Goal: Download file/media

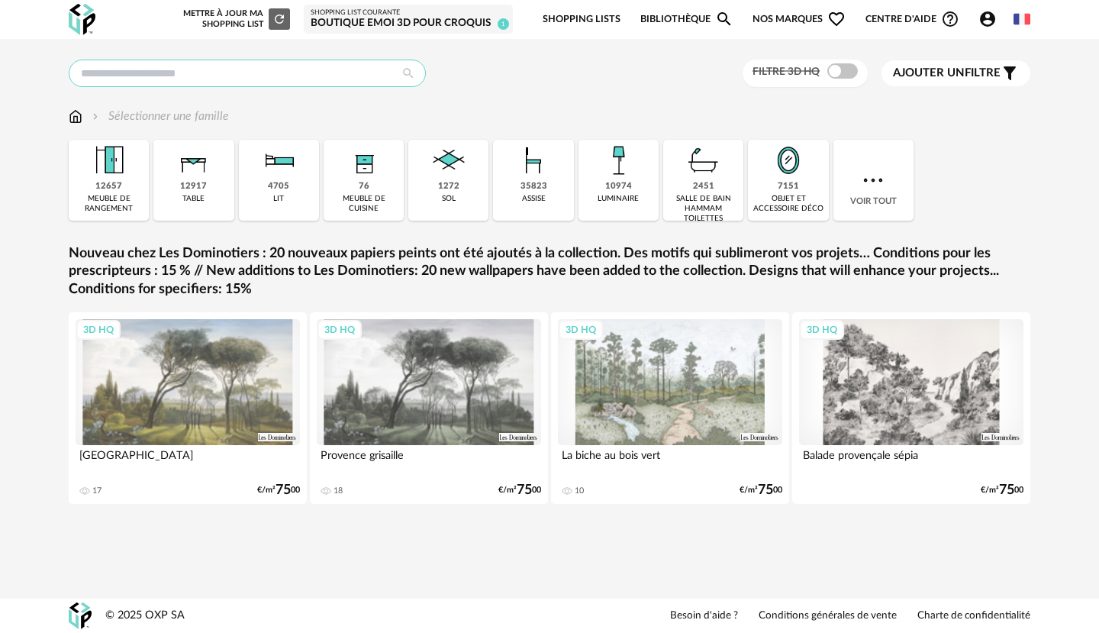
click at [249, 75] on input "text" at bounding box center [247, 73] width 357 height 27
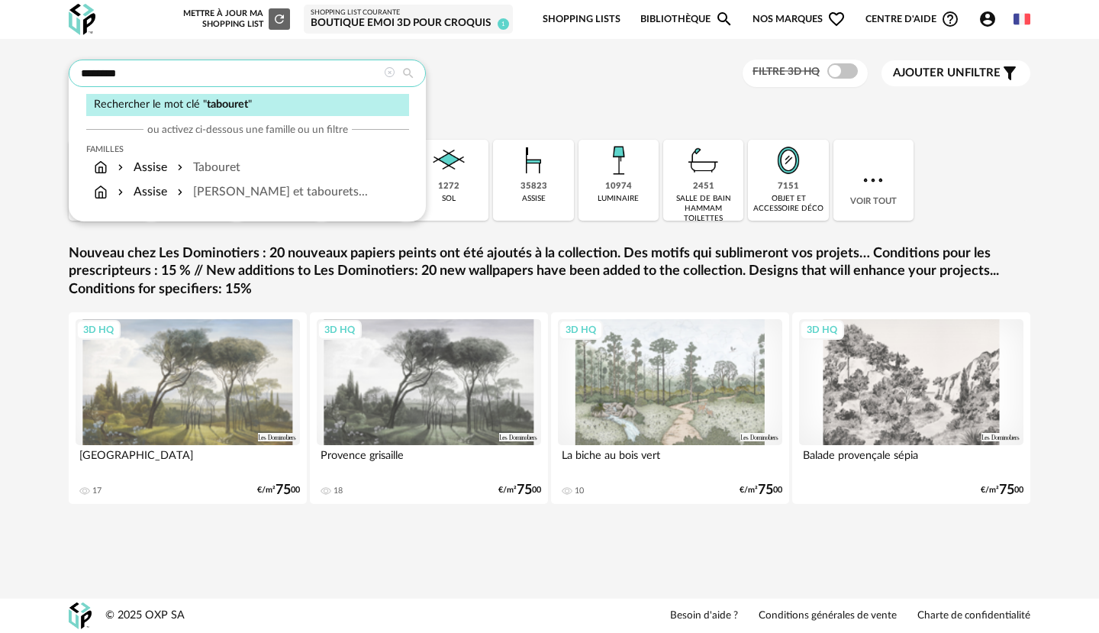
type input "********"
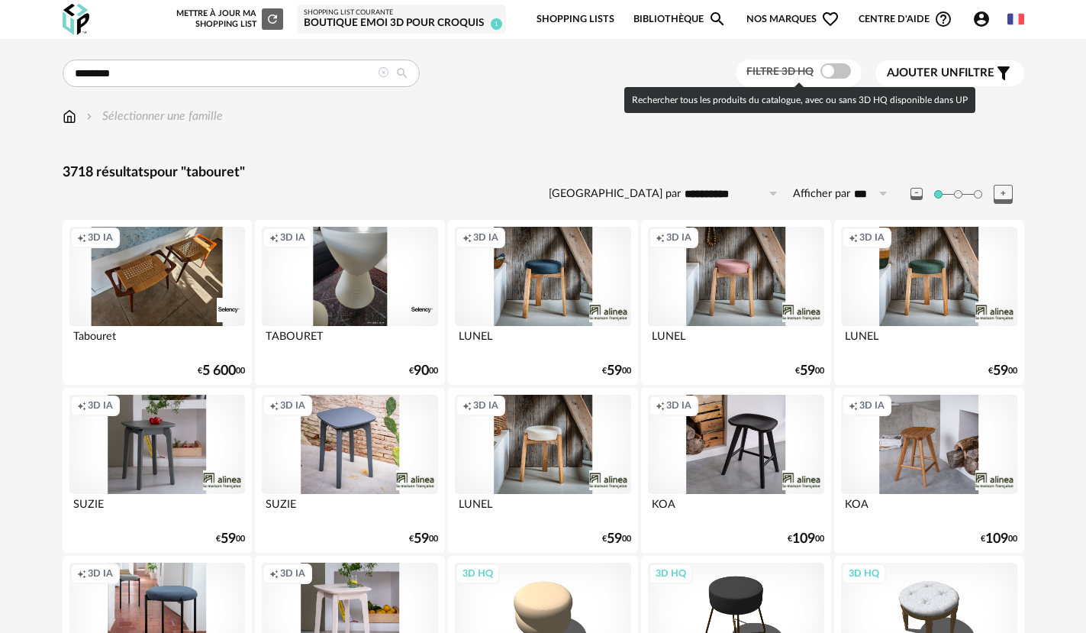
click at [836, 75] on span at bounding box center [835, 70] width 31 height 15
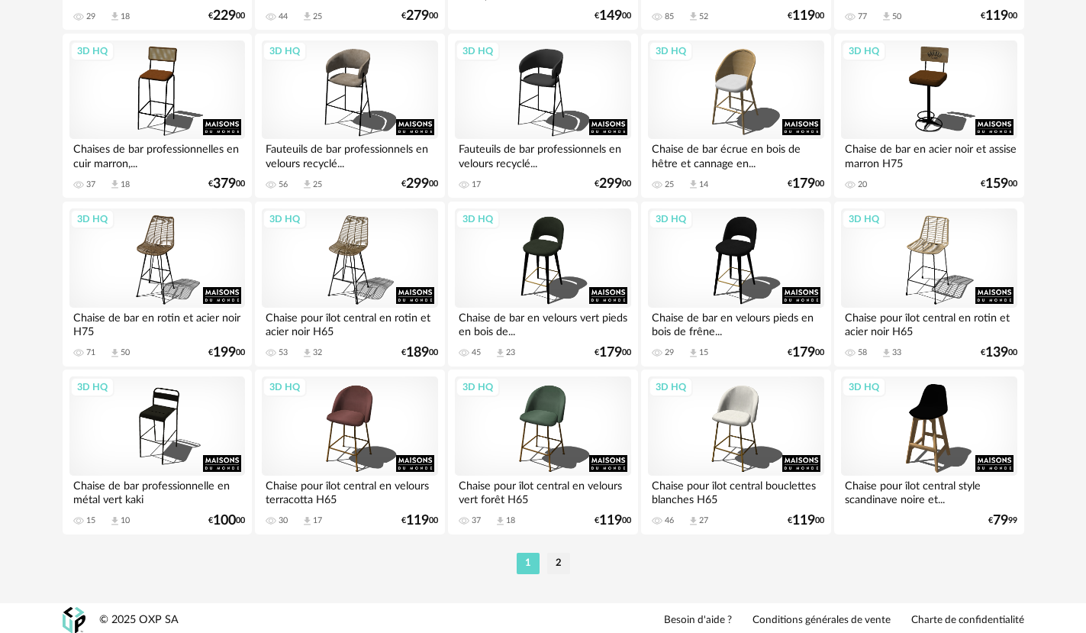
scroll to position [3046, 0]
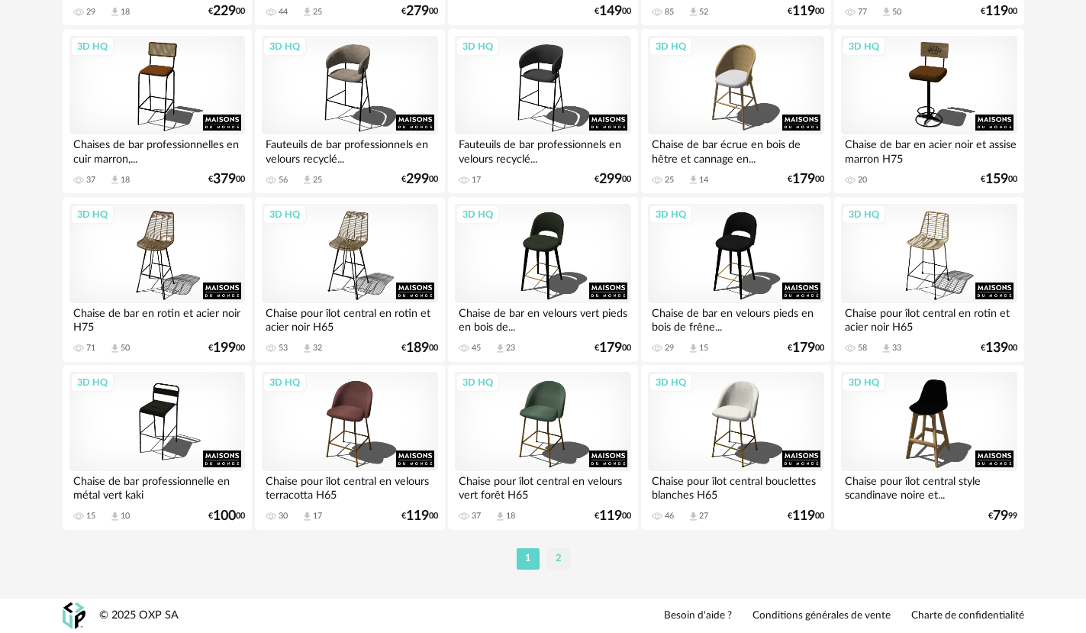
click at [557, 566] on li "2" at bounding box center [558, 558] width 23 height 21
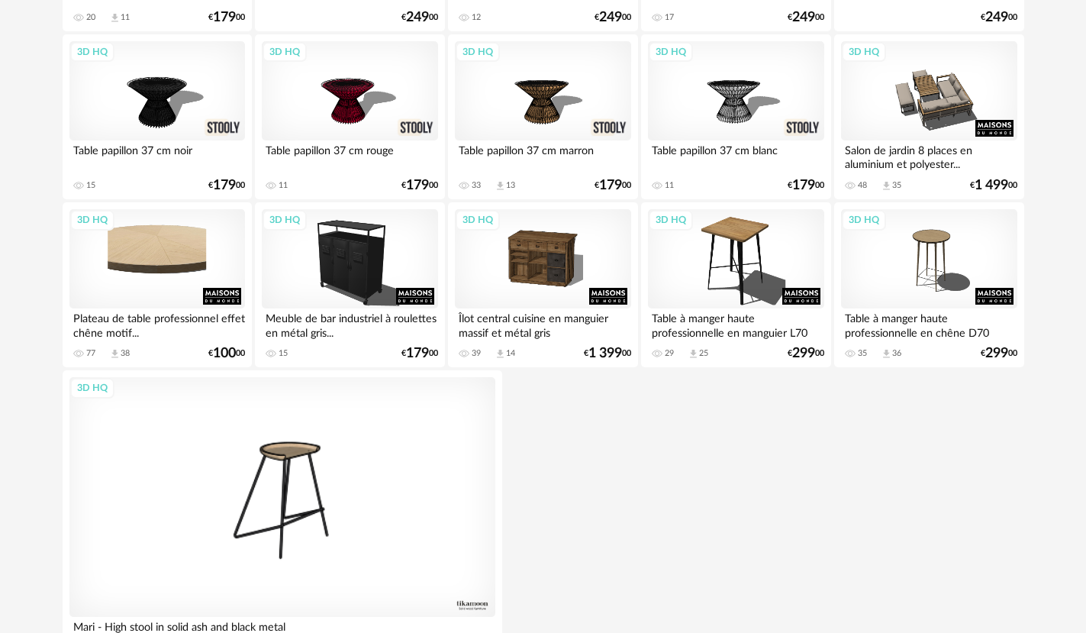
scroll to position [1843, 0]
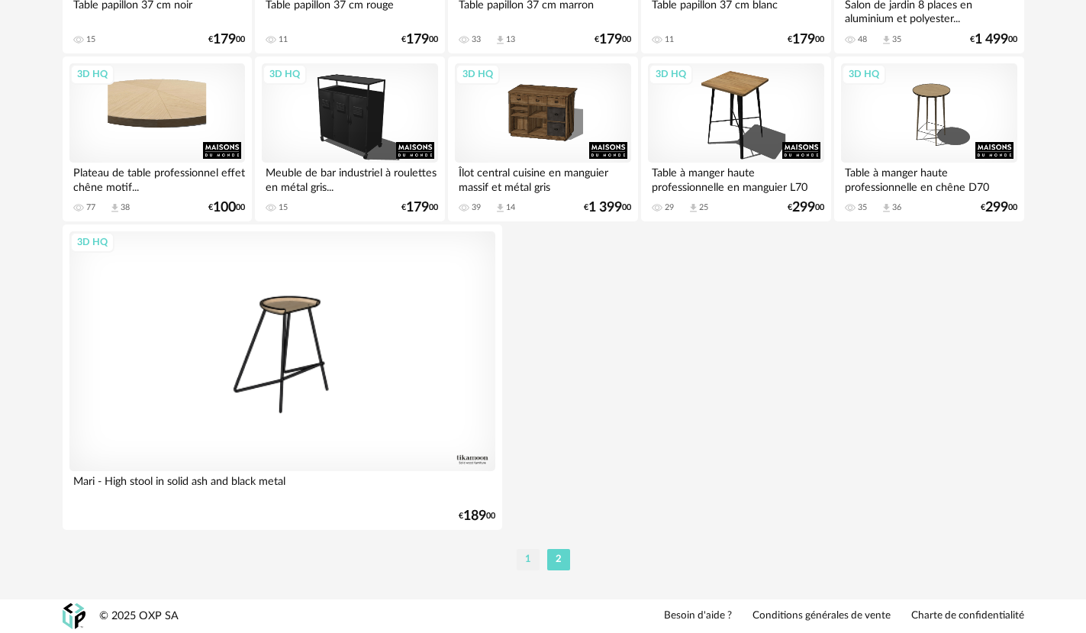
click at [525, 559] on li "1" at bounding box center [528, 559] width 23 height 21
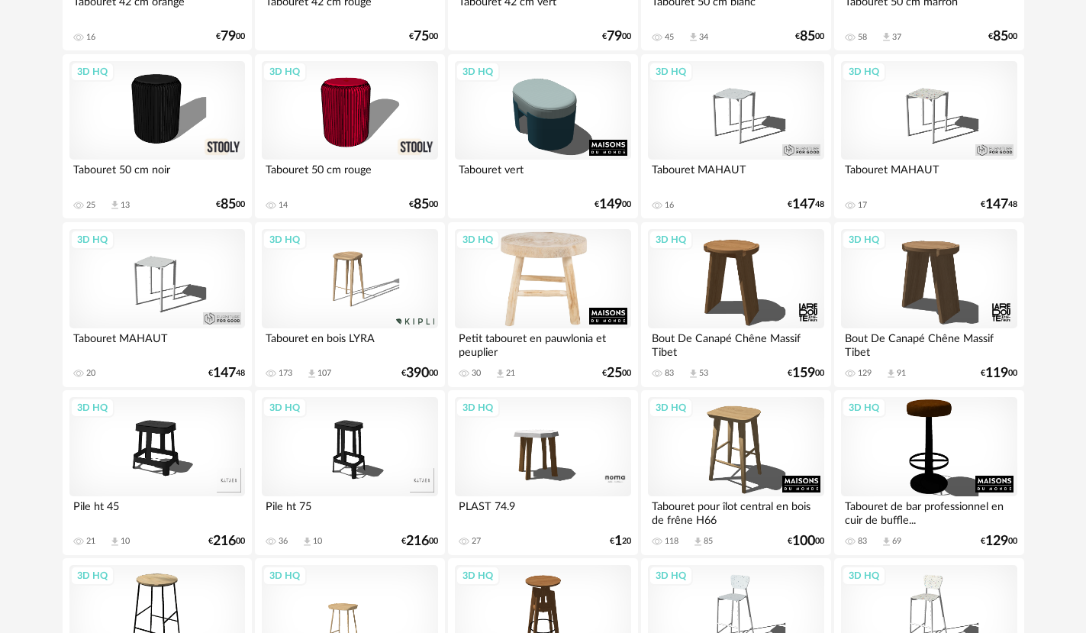
scroll to position [1139, 0]
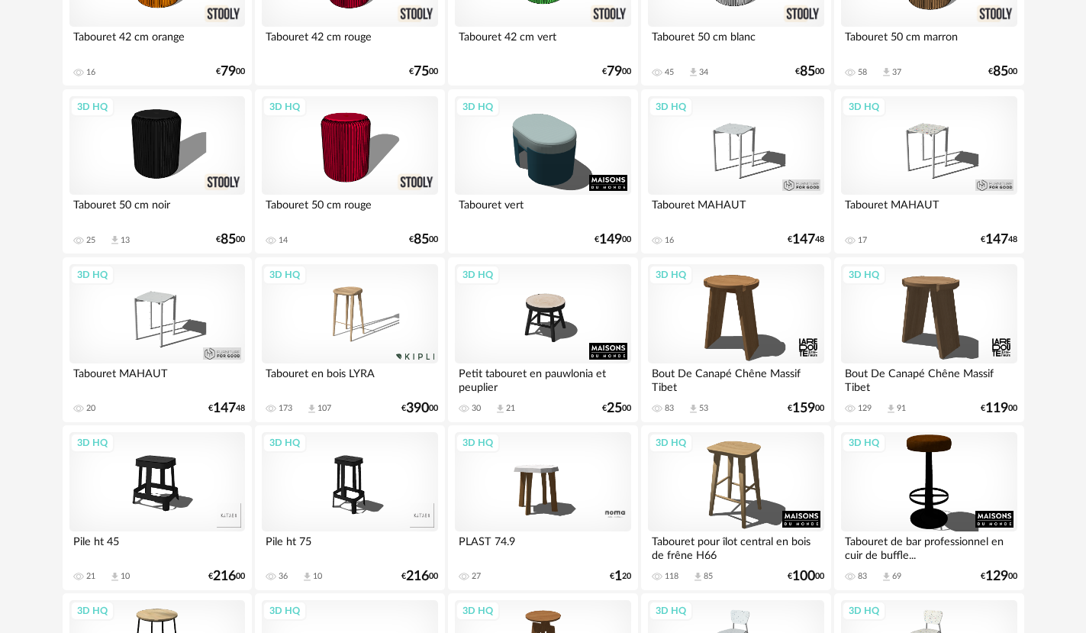
click at [322, 302] on div "3D HQ" at bounding box center [350, 313] width 176 height 99
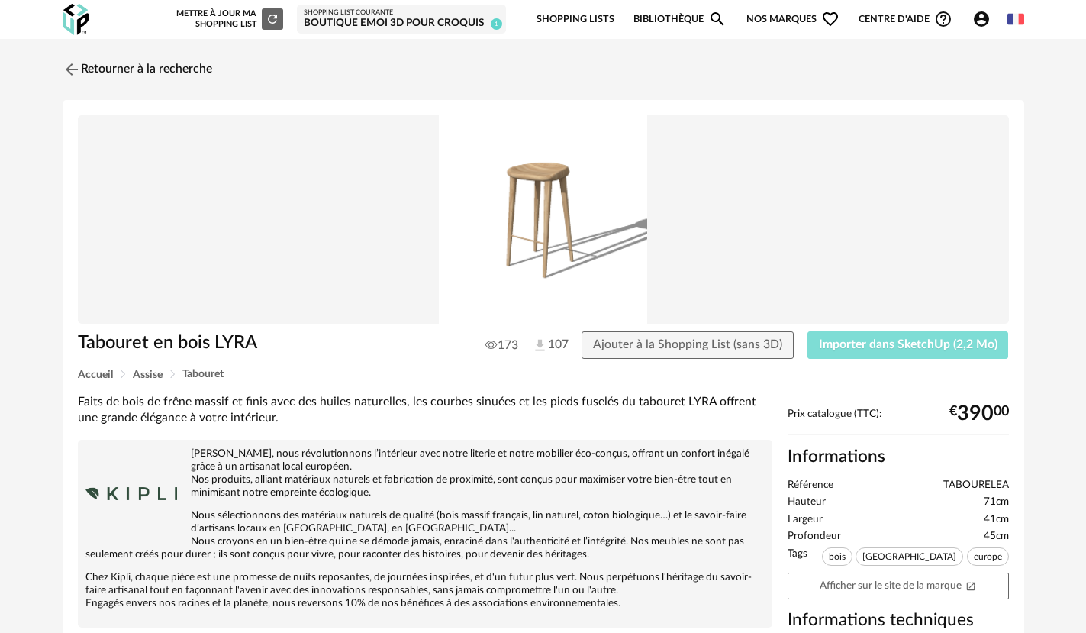
click at [855, 338] on span "Importer dans SketchUp (2,2 Mo)" at bounding box center [908, 344] width 179 height 12
